Goal: Ask a question

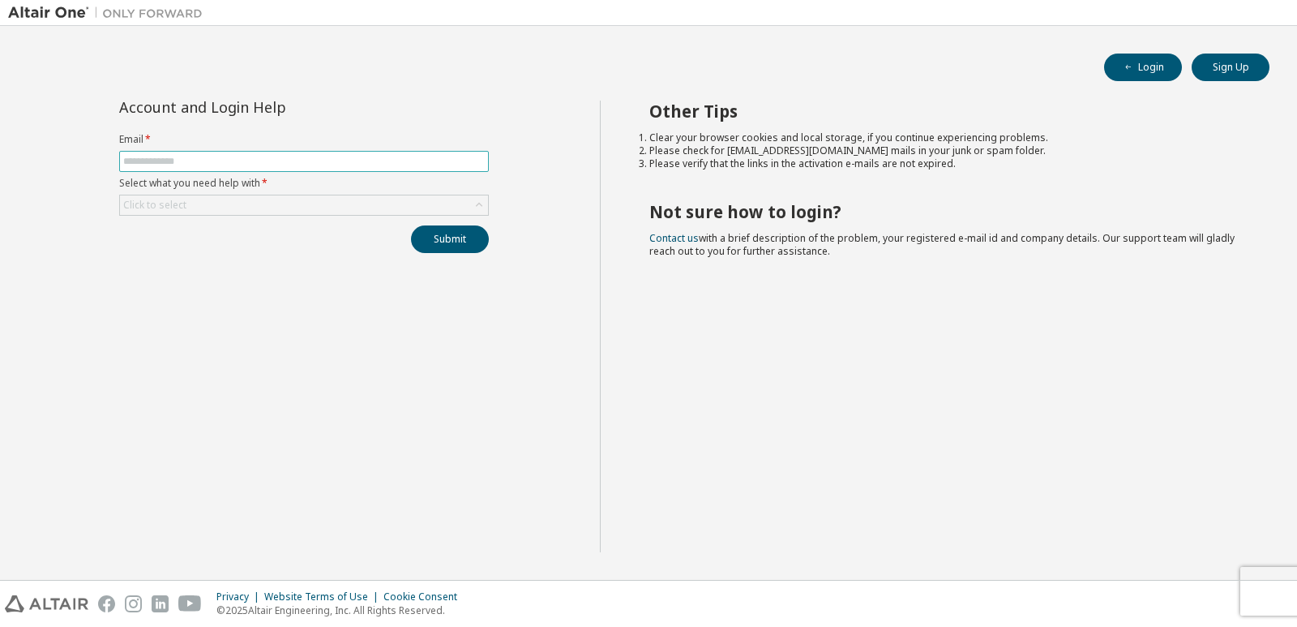
drag, startPoint x: 172, startPoint y: 158, endPoint x: 191, endPoint y: 169, distance: 22.1
click at [171, 159] on input "text" at bounding box center [304, 161] width 362 height 13
type input "**********"
click at [315, 199] on div "Click to select" at bounding box center [304, 204] width 368 height 19
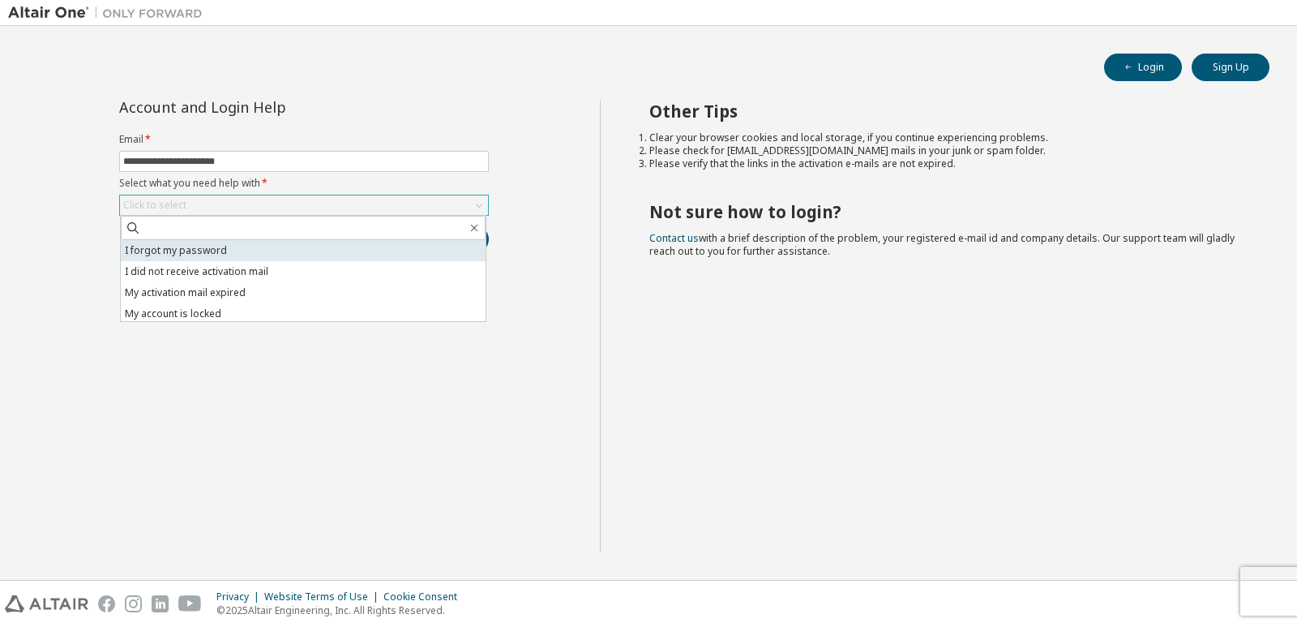
click at [247, 248] on li "I forgot my password" at bounding box center [303, 250] width 365 height 21
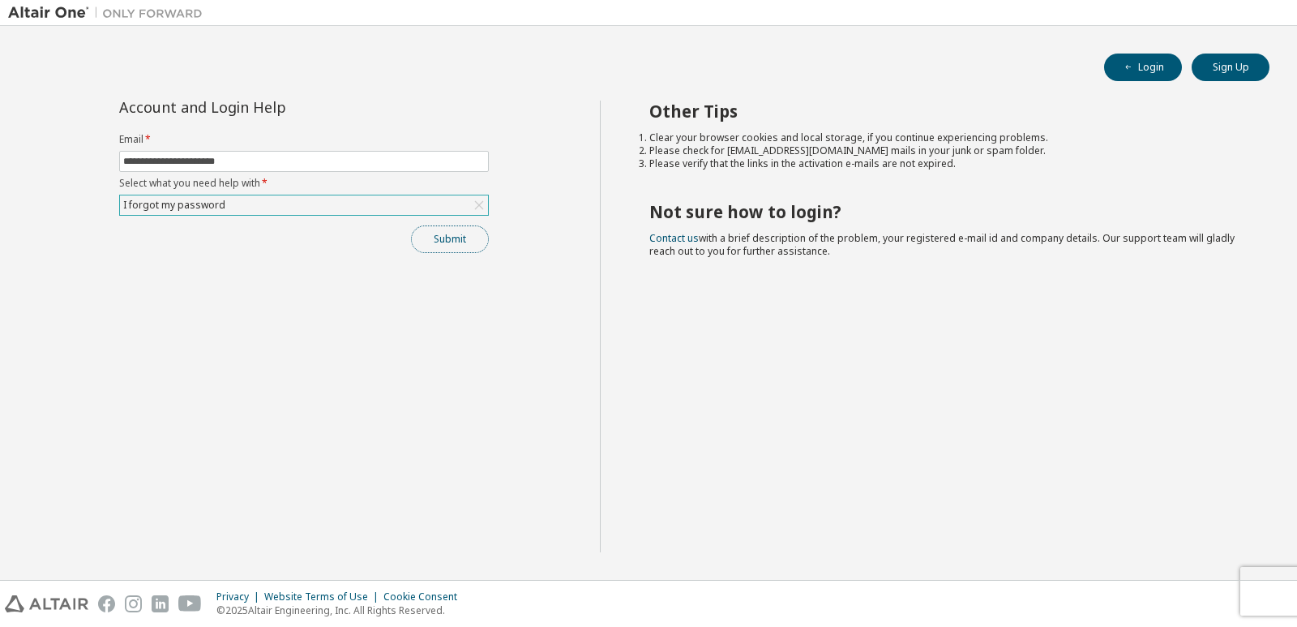
click at [460, 246] on button "Submit" at bounding box center [450, 239] width 78 height 28
